Goal: Task Accomplishment & Management: Complete application form

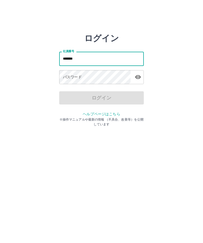
type input "*******"
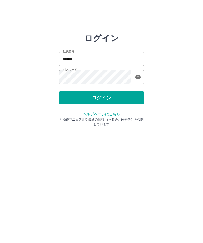
click at [103, 95] on button "ログイン" at bounding box center [101, 97] width 84 height 13
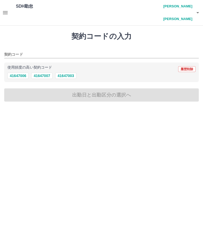
click at [20, 73] on button "41647006" at bounding box center [17, 76] width 21 height 6
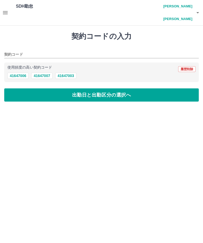
type input "********"
click at [70, 88] on button "出勤日と出勤区分の選択へ" at bounding box center [101, 94] width 194 height 13
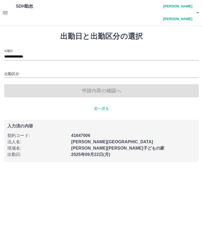
click at [6, 71] on input "出勤区分" at bounding box center [101, 74] width 194 height 7
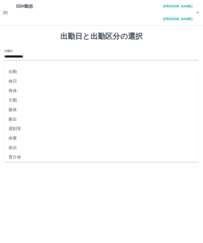
click at [16, 71] on li "出勤" at bounding box center [101, 72] width 194 height 10
type input "**"
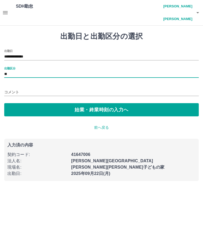
click at [58, 103] on button "始業・終業時刻の入力へ" at bounding box center [101, 109] width 194 height 13
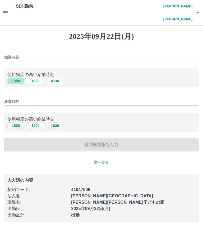
click at [16, 78] on button "1300" at bounding box center [15, 81] width 17 height 6
type input "****"
click at [10, 98] on input "終業時刻" at bounding box center [101, 102] width 194 height 8
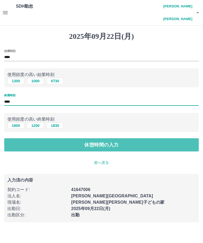
type input "****"
click at [96, 138] on button "休憩時間の入力" at bounding box center [101, 144] width 194 height 13
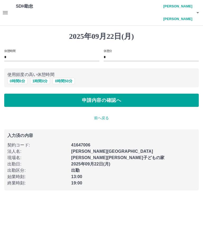
click at [98, 94] on button "申請内容の確認へ" at bounding box center [101, 100] width 194 height 13
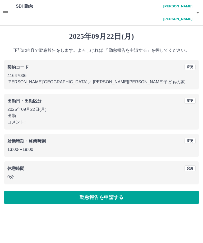
click at [110, 191] on button "勤怠報告を申請する" at bounding box center [101, 197] width 194 height 13
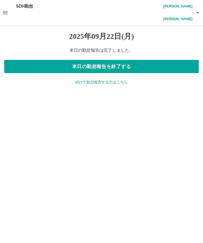
click at [178, 10] on h4 "西堀　千良子" at bounding box center [177, 12] width 32 height 25
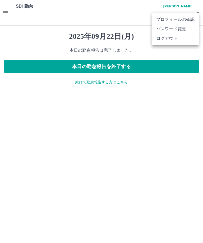
click at [168, 39] on li "ログアウト" at bounding box center [175, 39] width 47 height 10
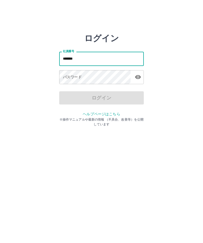
type input "*******"
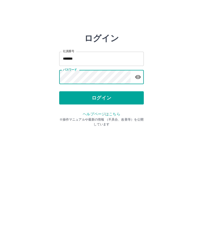
click at [121, 94] on button "ログイン" at bounding box center [101, 97] width 84 height 13
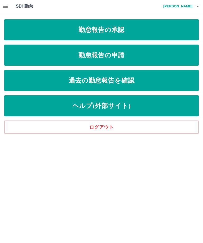
click at [161, 56] on link "勤怠報告の申請" at bounding box center [101, 55] width 194 height 21
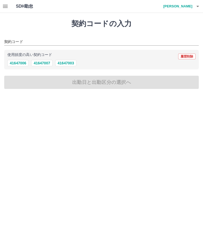
click at [20, 64] on button "41647006" at bounding box center [17, 63] width 21 height 6
type input "********"
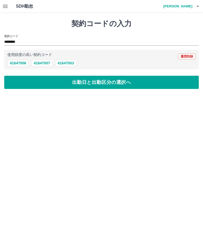
click at [103, 80] on button "出勤日と出勤区分の選択へ" at bounding box center [101, 82] width 194 height 13
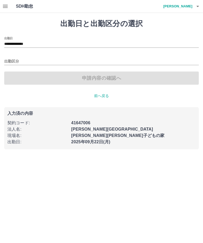
click at [17, 59] on input "出勤区分" at bounding box center [101, 61] width 194 height 7
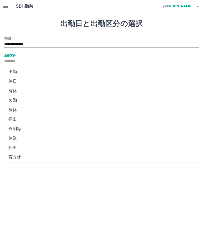
click at [16, 73] on li "出勤" at bounding box center [101, 72] width 194 height 10
type input "**"
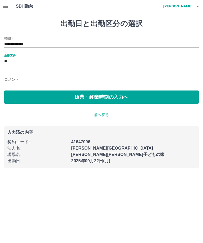
click at [109, 100] on button "始業・終業時刻の入力へ" at bounding box center [101, 97] width 194 height 13
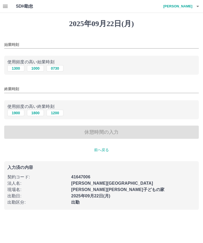
click at [14, 71] on button "1300" at bounding box center [15, 68] width 17 height 6
type input "****"
click at [19, 115] on button "1900" at bounding box center [15, 113] width 17 height 6
type input "****"
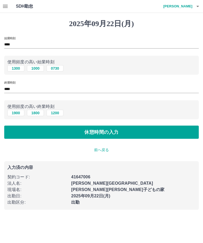
click at [128, 136] on button "休憩時間の入力" at bounding box center [101, 132] width 194 height 13
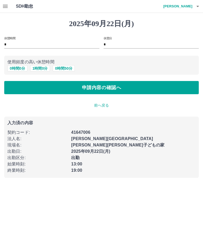
click at [112, 88] on button "申請内容の確認へ" at bounding box center [101, 87] width 194 height 13
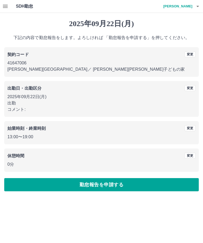
click at [135, 189] on button "勤怠報告を申請する" at bounding box center [101, 184] width 194 height 13
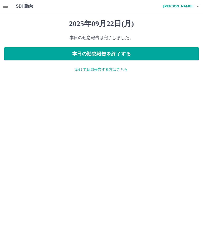
click at [185, 10] on h4 "[PERSON_NAME]" at bounding box center [177, 6] width 32 height 13
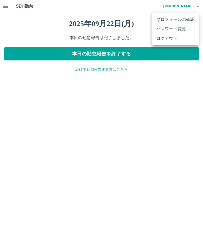
click at [171, 42] on li "ログアウト" at bounding box center [175, 39] width 47 height 10
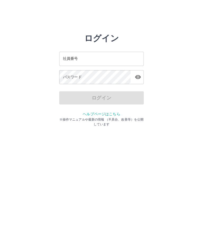
click at [69, 62] on input "社員番号" at bounding box center [101, 59] width 84 height 14
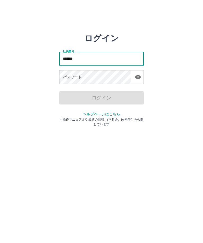
type input "*******"
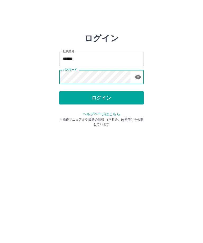
click at [126, 93] on button "ログイン" at bounding box center [101, 97] width 84 height 13
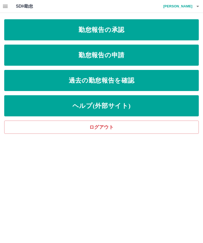
click at [150, 30] on link "勤怠報告の承認" at bounding box center [101, 29] width 194 height 21
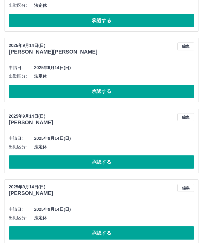
scroll to position [843, 0]
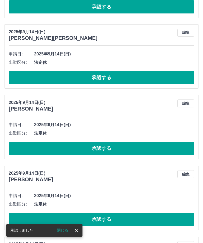
scroll to position [791, 0]
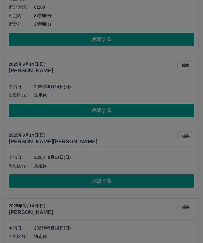
scroll to position [688, 0]
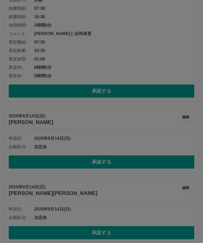
scroll to position [636, 0]
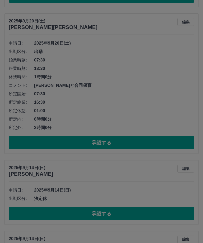
scroll to position [584, 0]
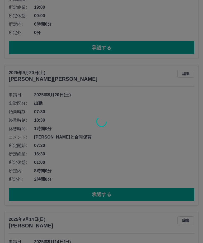
scroll to position [533, 0]
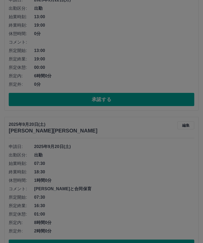
scroll to position [481, 0]
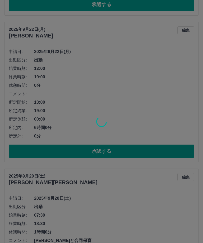
scroll to position [429, 0]
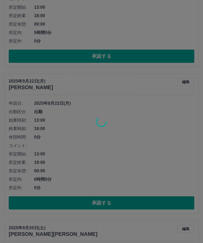
scroll to position [301, 0]
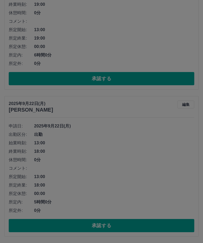
scroll to position [174, 0]
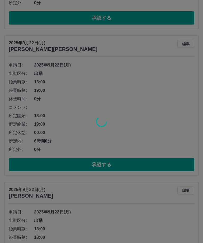
scroll to position [46, 0]
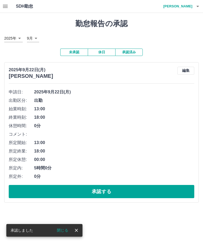
scroll to position [0, 0]
click at [124, 185] on button "承認する" at bounding box center [101, 191] width 185 height 13
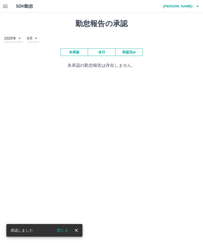
click at [190, 7] on h4 "[PERSON_NAME]" at bounding box center [177, 6] width 32 height 13
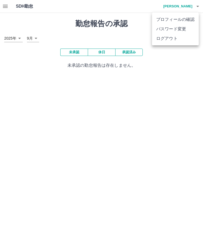
click at [176, 41] on li "ログアウト" at bounding box center [175, 39] width 47 height 10
